Goal: Transaction & Acquisition: Register for event/course

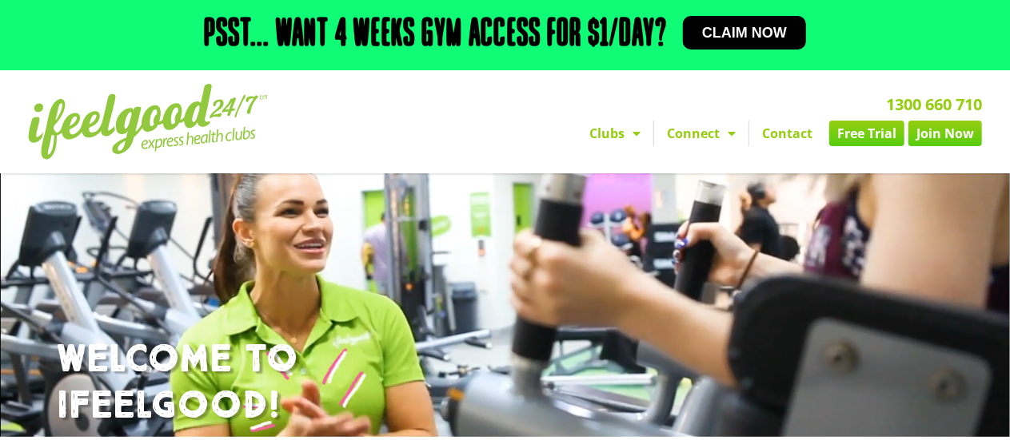
click at [872, 135] on link "Free Trial" at bounding box center [866, 134] width 75 height 26
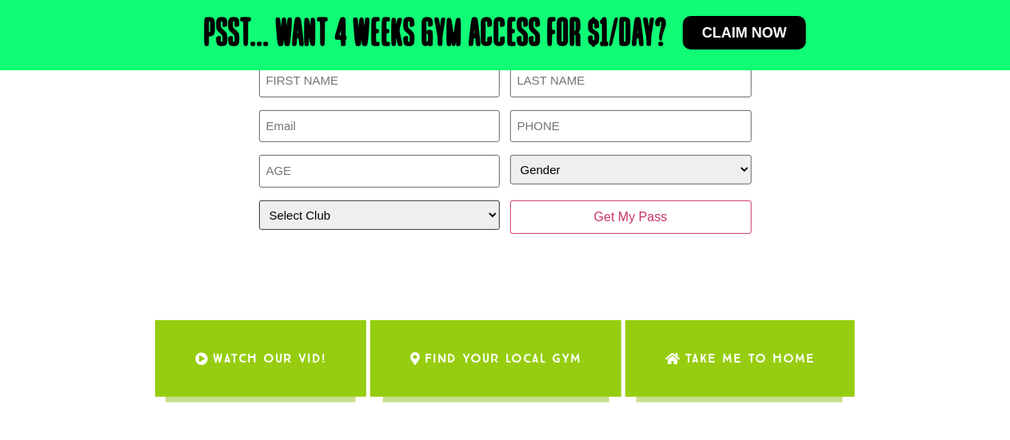
click at [388, 217] on select "Select Club Alexandra Hills Calamvale Coopers Plains Middle Park Oxenford Oxley…" at bounding box center [379, 216] width 241 height 30
select select "Oxley"
click at [259, 201] on select "Select Club Alexandra Hills Calamvale Coopers Plains Middle Park Oxenford Oxley…" at bounding box center [379, 216] width 241 height 30
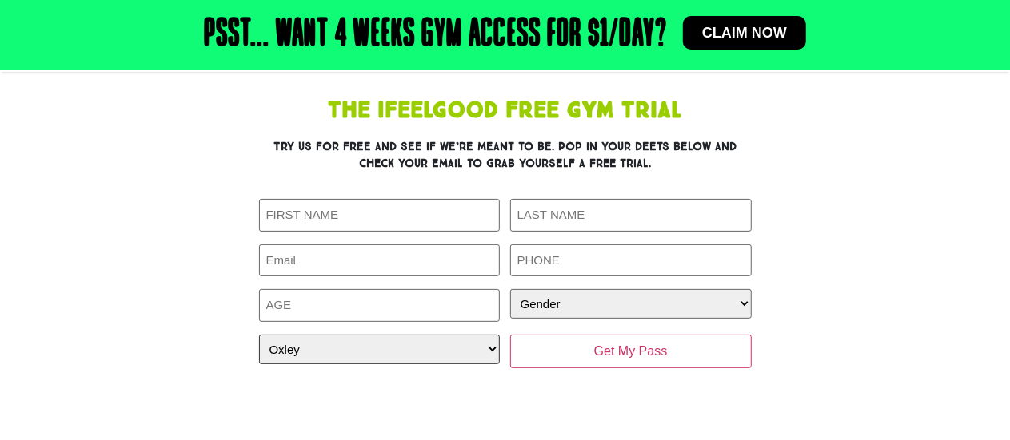
scroll to position [329, 0]
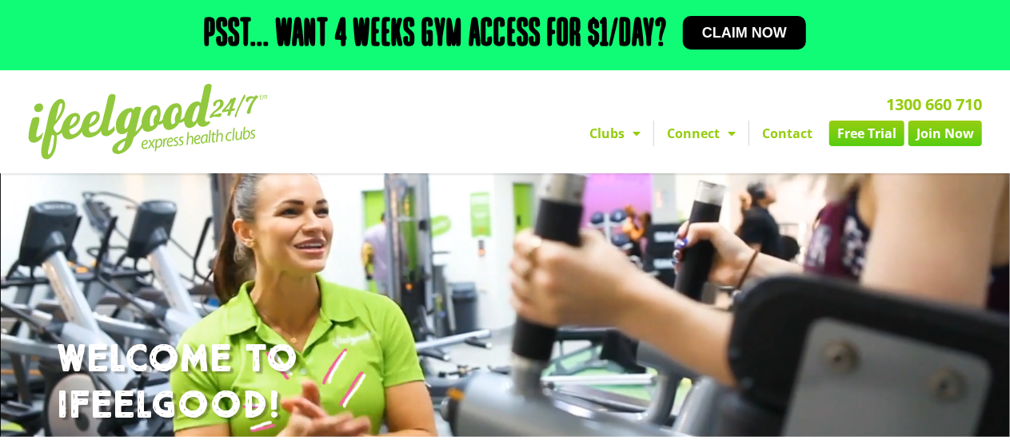
click at [942, 129] on link "Join Now" at bounding box center [945, 134] width 74 height 26
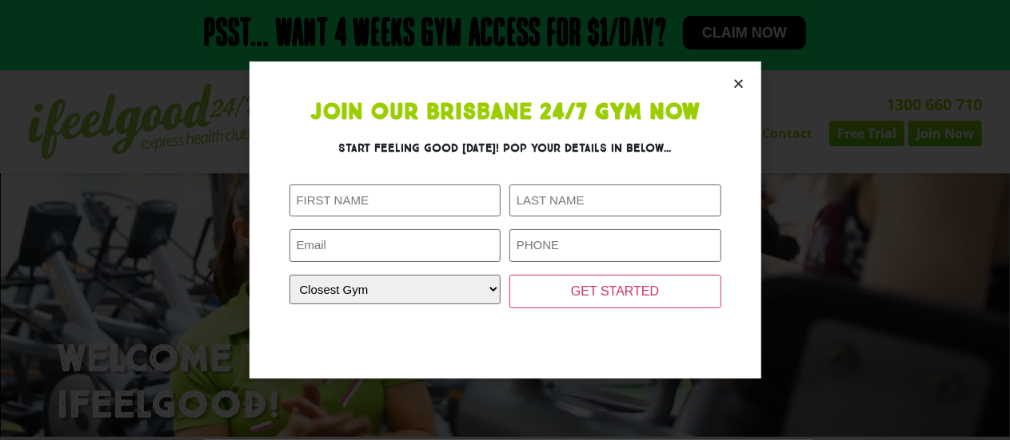
click at [743, 79] on icon "Close" at bounding box center [739, 84] width 12 height 12
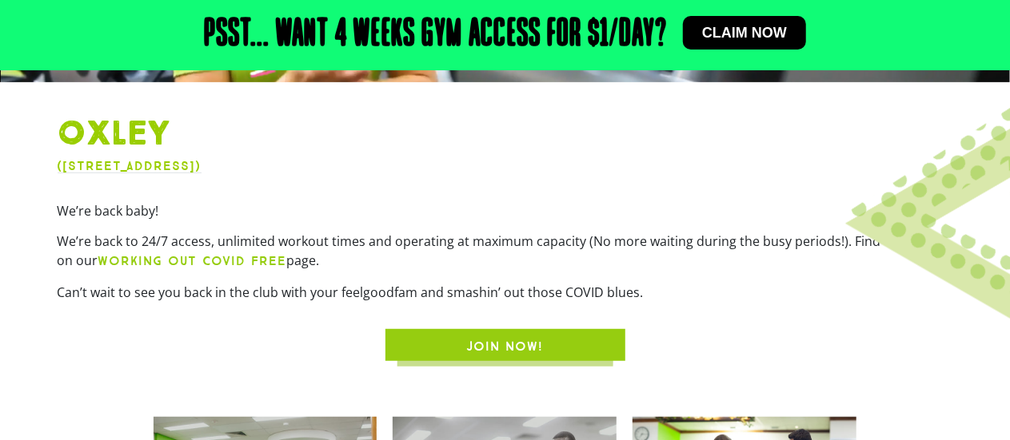
scroll to position [356, 0]
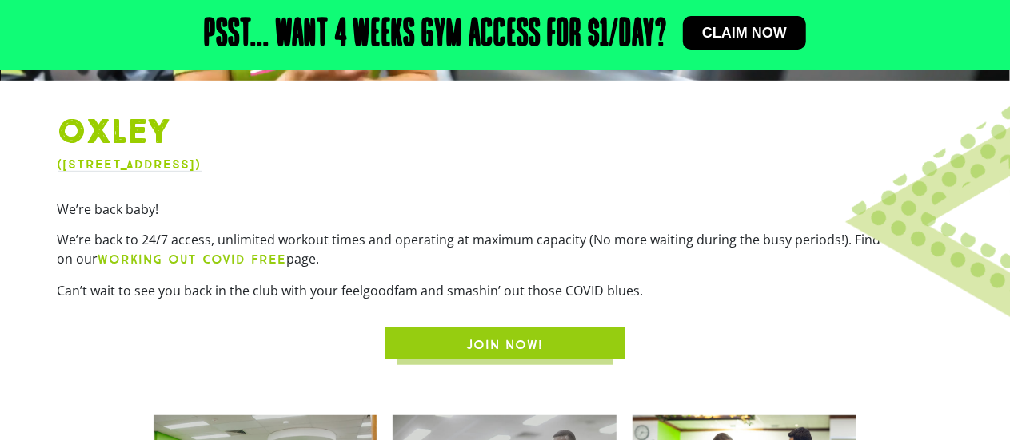
drag, startPoint x: 317, startPoint y: 256, endPoint x: 96, endPoint y: 230, distance: 222.1
click at [96, 230] on p "We’re back to 24/7 access, unlimited workout times and operating at maximum cap…" at bounding box center [505, 249] width 895 height 39
click at [204, 305] on div "We’re back baby! We’re back to 24/7 access, unlimited workout times and operati…" at bounding box center [505, 256] width 895 height 112
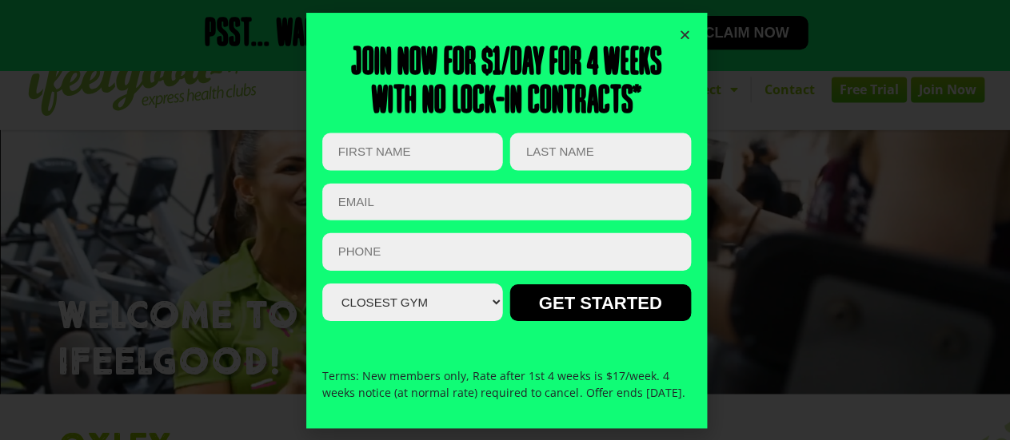
scroll to position [43, 0]
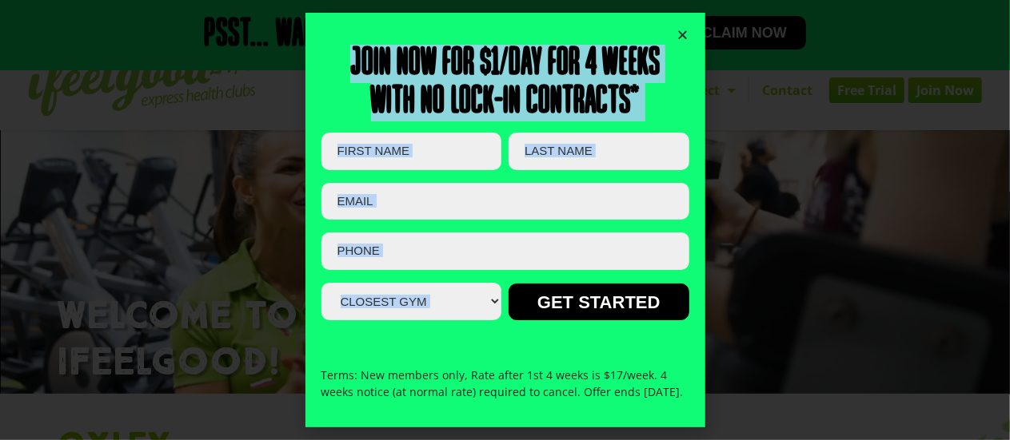
drag, startPoint x: 773, startPoint y: 326, endPoint x: 745, endPoint y: 18, distance: 309.8
click at [745, 18] on div "Join now for $1/day for 4 weeks With no lock-in contracts* X/Twitter This field…" at bounding box center [505, 220] width 1010 height 440
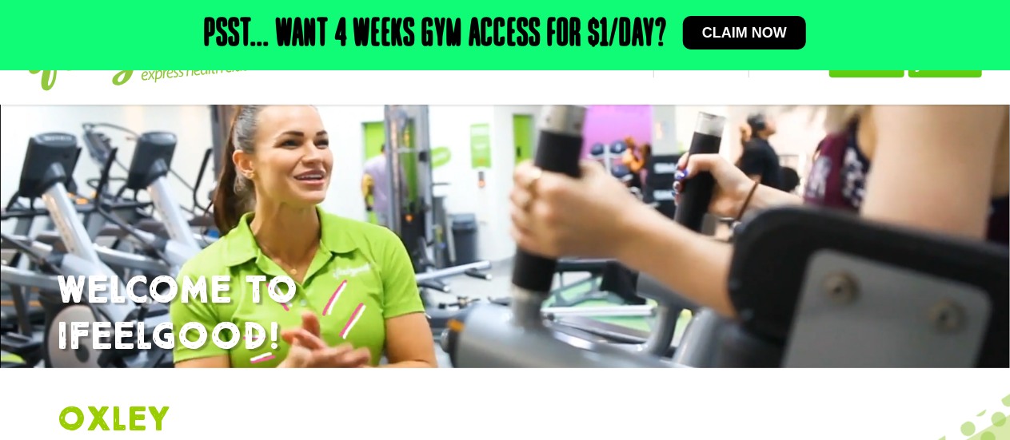
scroll to position [0, 0]
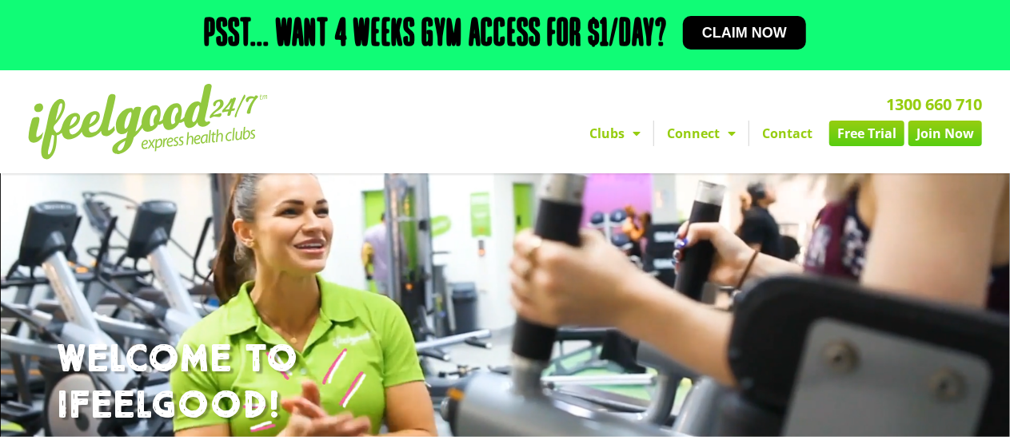
click at [614, 134] on link "Clubs" at bounding box center [614, 134] width 77 height 26
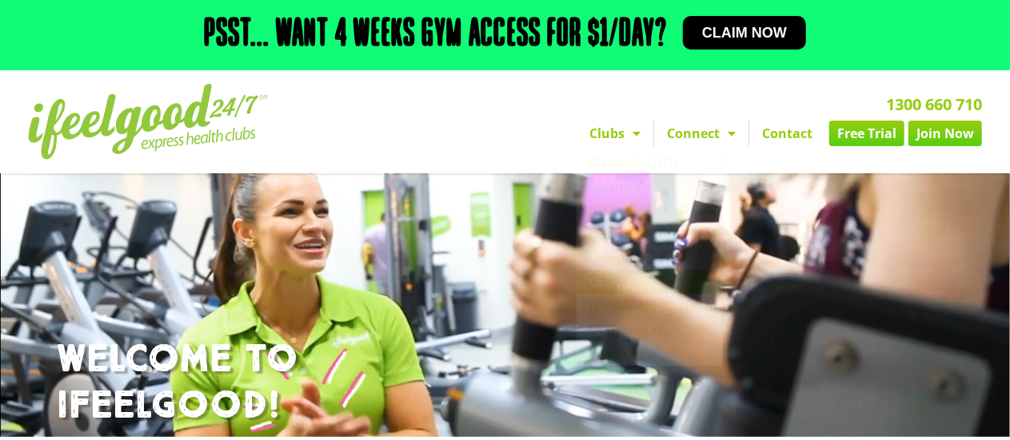
click at [504, 154] on div "1300 660 710 Clubs Alexandra Hills Calamvale Coopers Plains Middle Park Oxenfor…" at bounding box center [675, 122] width 630 height 92
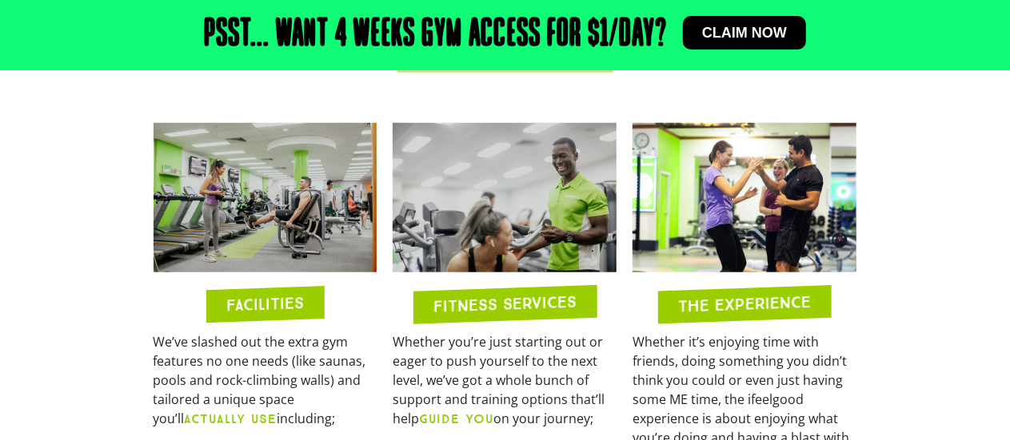
scroll to position [769, 0]
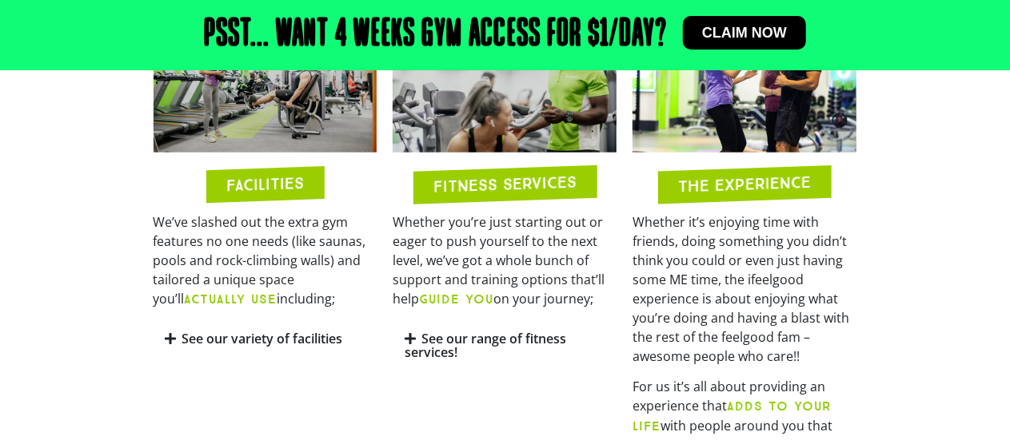
click at [272, 341] on link "See our variety of facilities" at bounding box center [262, 339] width 161 height 18
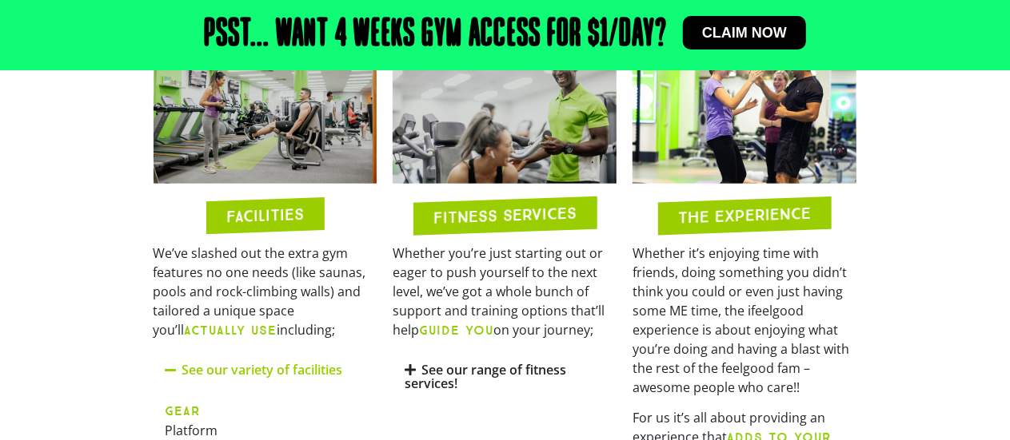
scroll to position [739, 0]
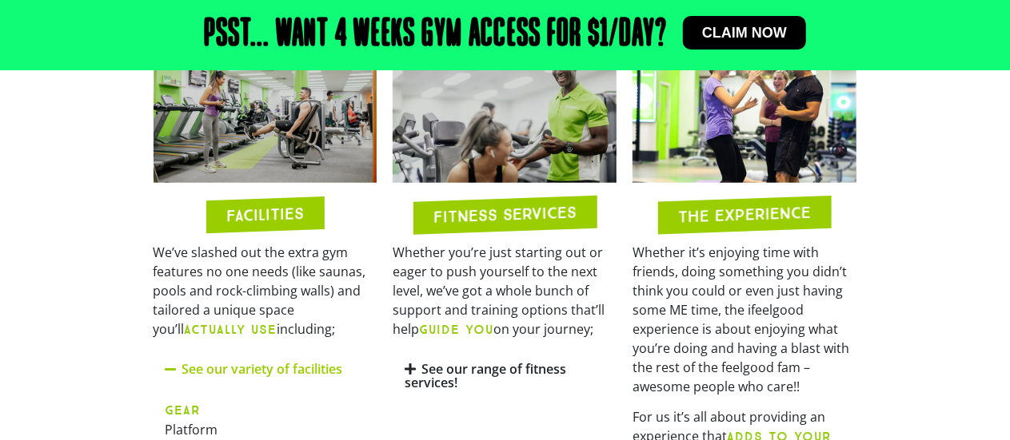
click at [446, 372] on link "See our range of fitness services!" at bounding box center [484, 375] width 161 height 31
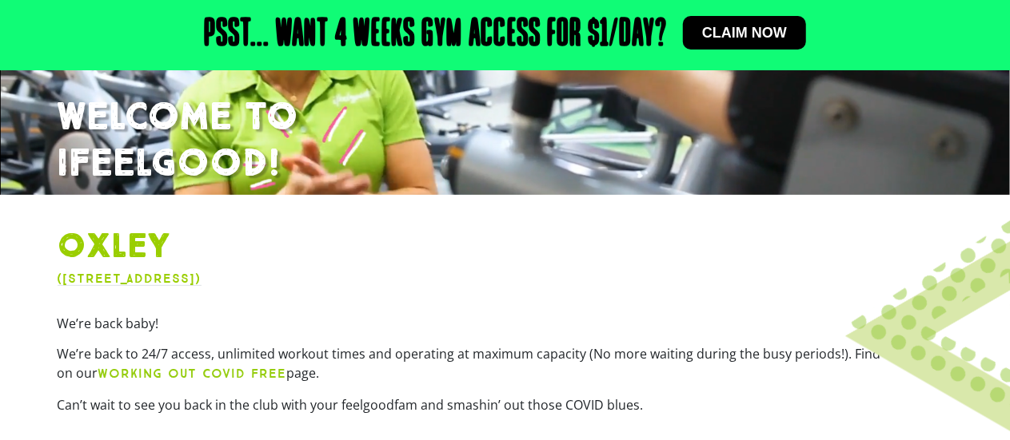
scroll to position [241, 0]
